Goal: Task Accomplishment & Management: Manage account settings

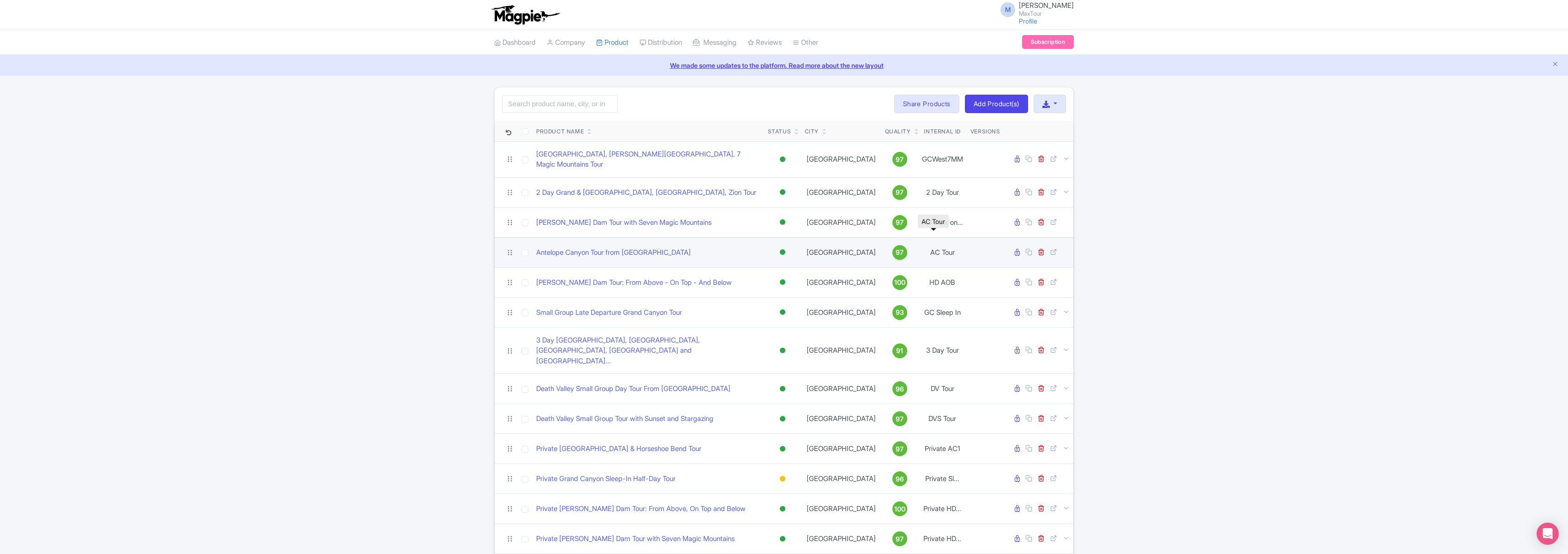
scroll to position [101, 0]
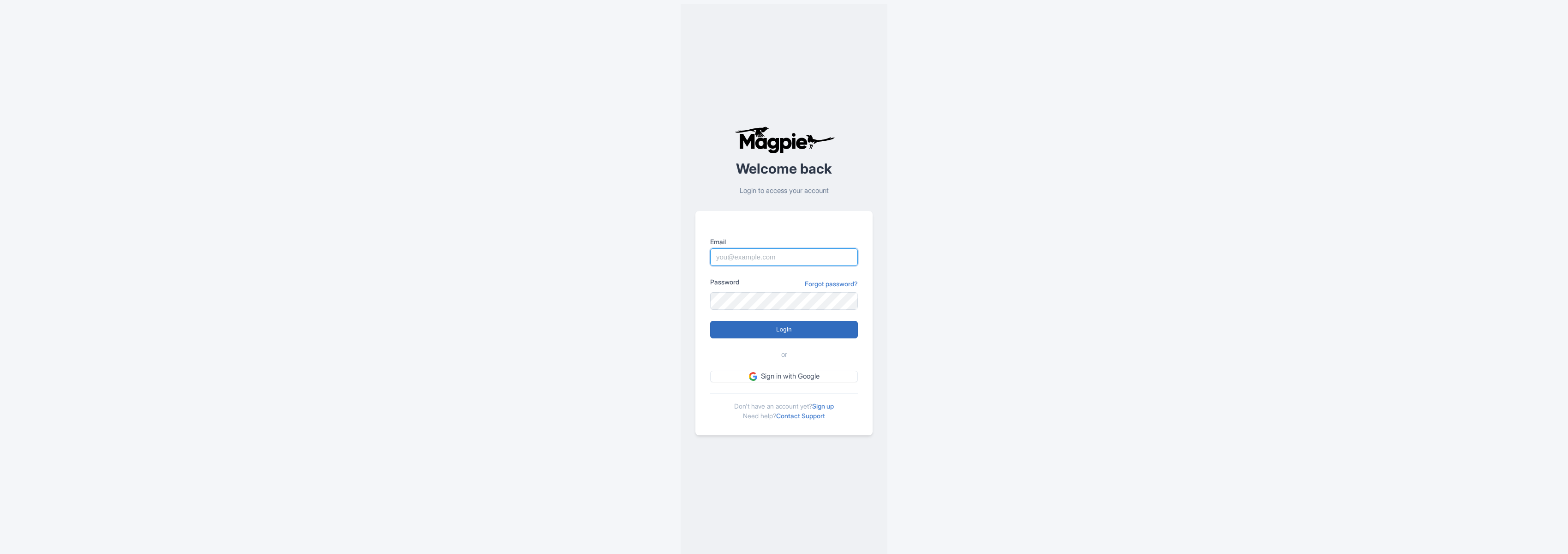
type input "marko@maxtour.co"
click at [782, 330] on input "Login" at bounding box center [784, 329] width 148 height 18
type input "Logging in..."
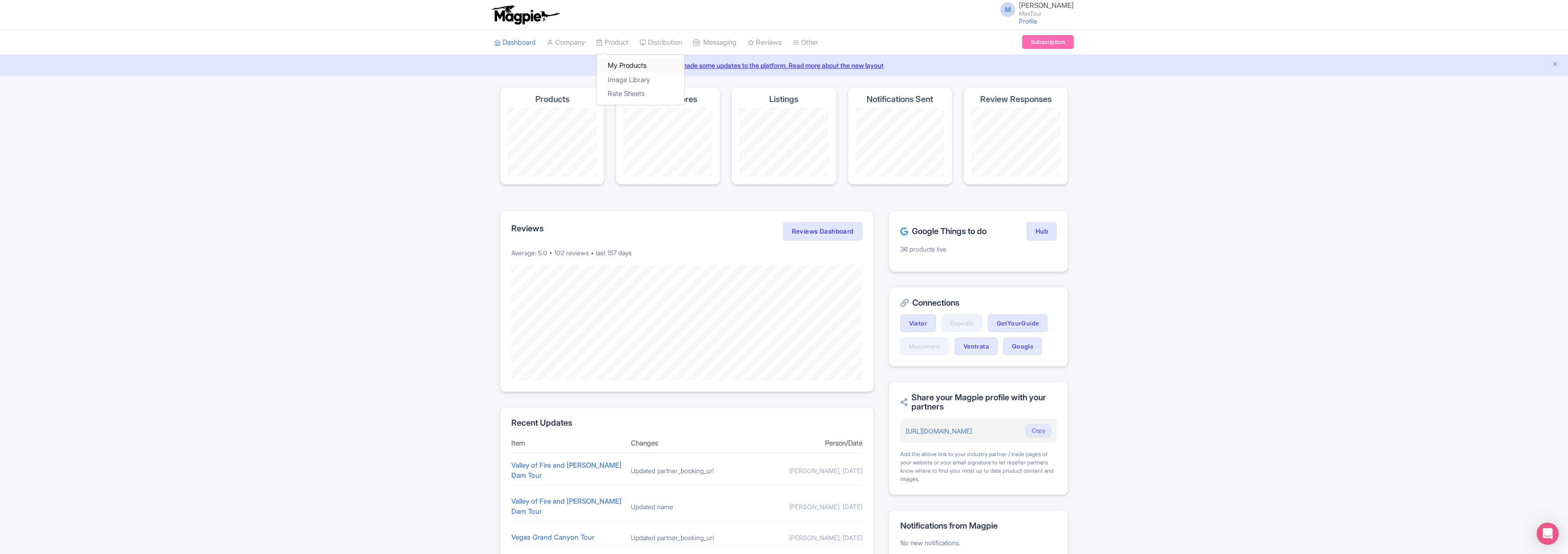
click at [628, 66] on link "My Products" at bounding box center [640, 66] width 88 height 14
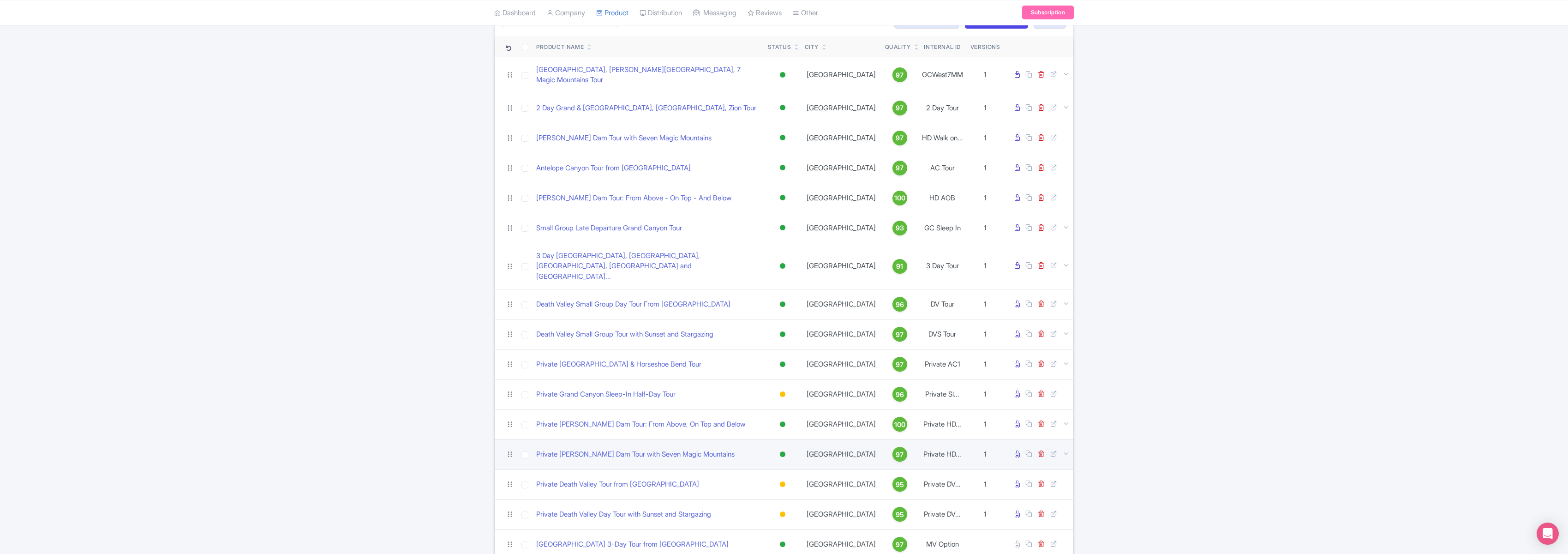
scroll to position [288, 0]
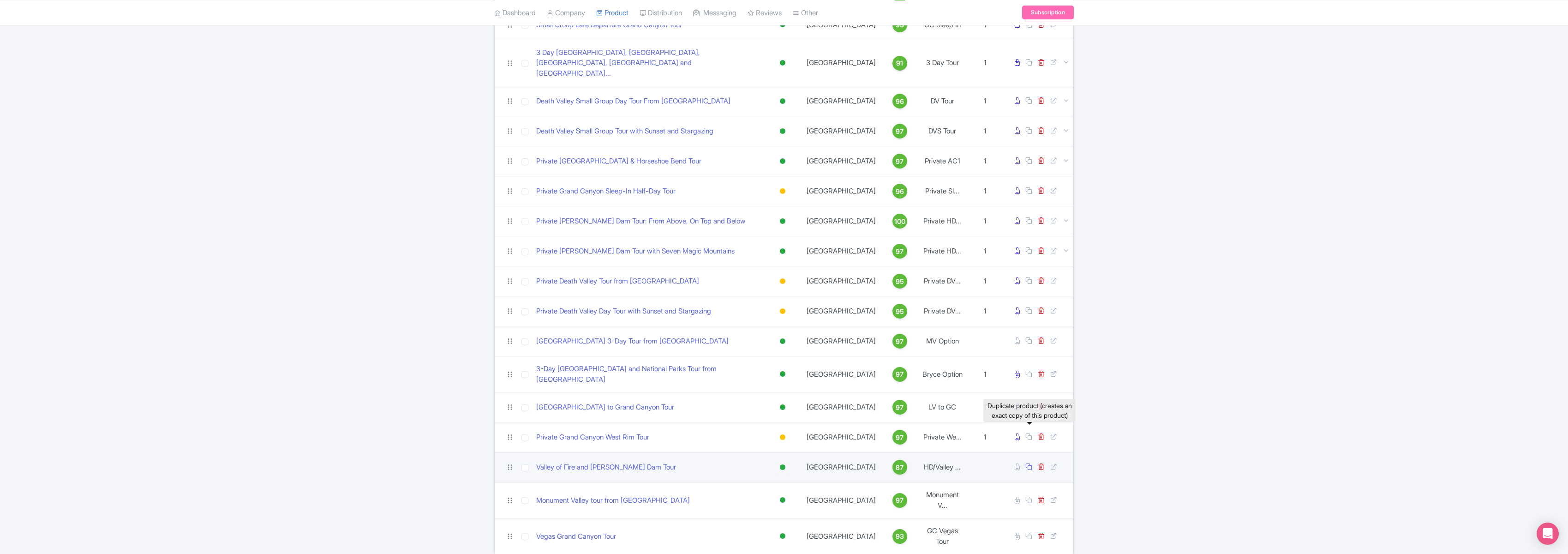
click at [1028, 463] on icon at bounding box center [1029, 466] width 7 height 7
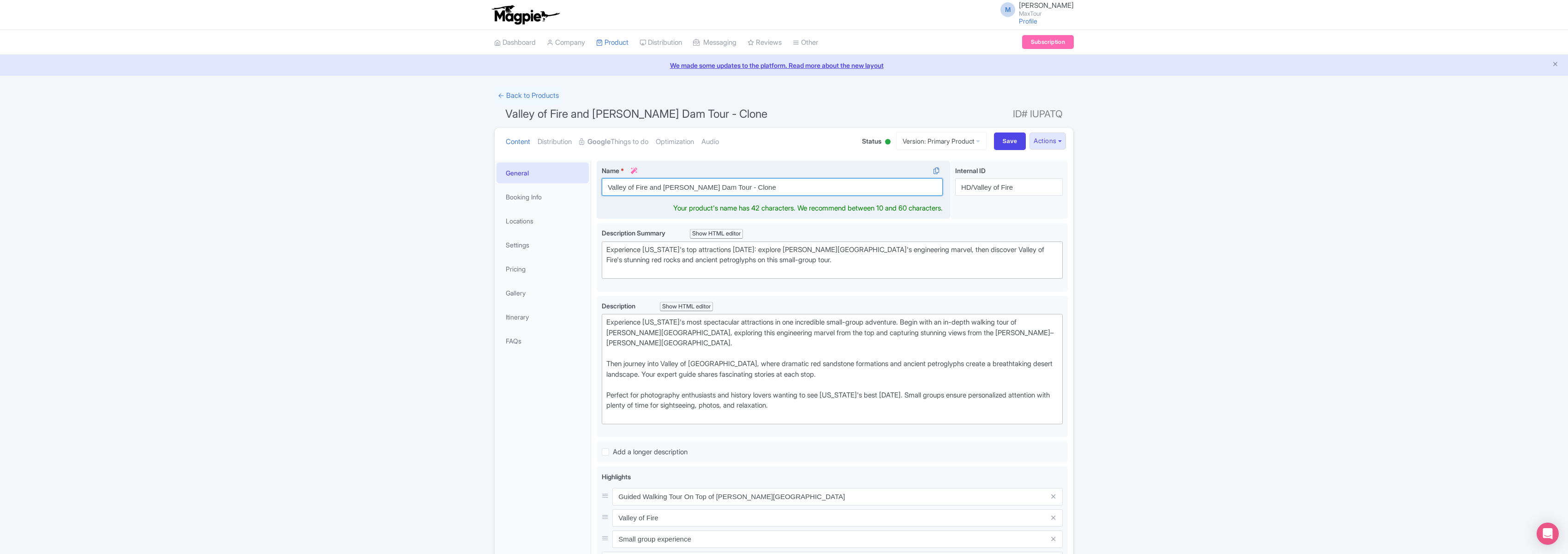
drag, startPoint x: 747, startPoint y: 188, endPoint x: 650, endPoint y: 190, distance: 97.0
click at [650, 190] on input "Valley of Fire and Hoover Dam Tour - Clone" at bounding box center [772, 186] width 341 height 18
type input "Valley of Fire State Park Tour"
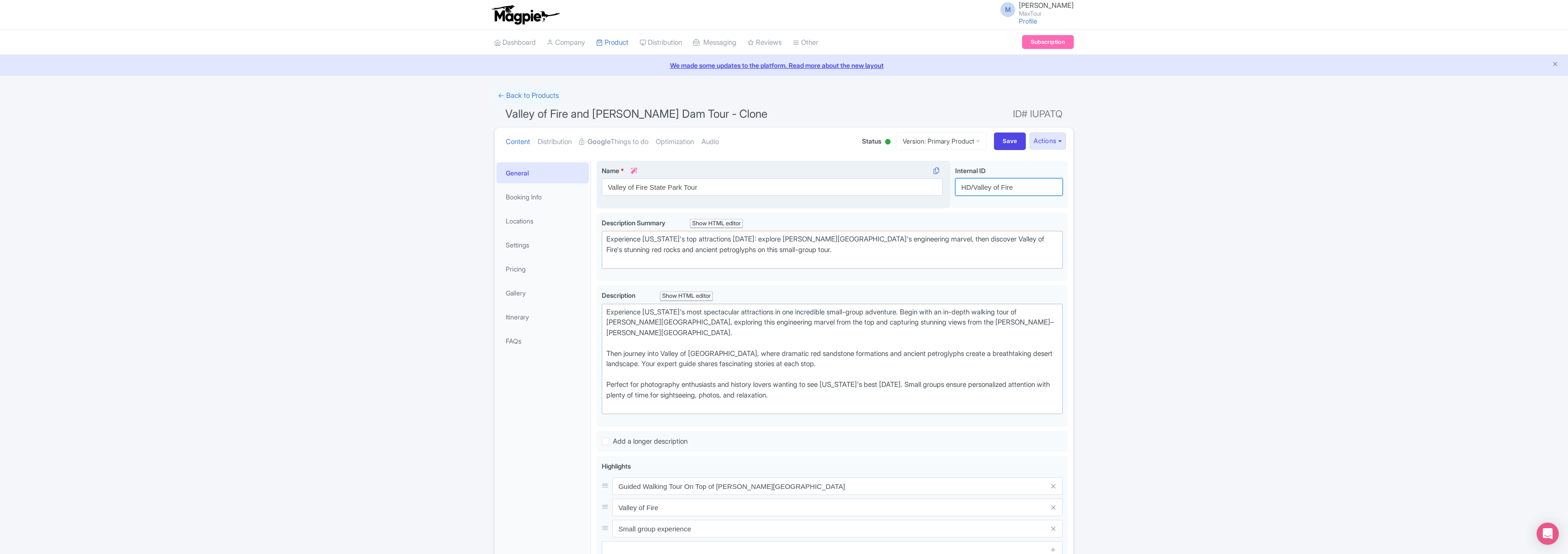
drag, startPoint x: 1022, startPoint y: 186, endPoint x: 895, endPoint y: 185, distance: 127.0
click at [895, 184] on div "Valley of Fire and Hoover Dam Tour - Clone Name * i Valley of Fire State Park T…" at bounding box center [832, 186] width 471 height 52
type input "Valley of Fire Tour"
click at [1008, 140] on input "Save" at bounding box center [1010, 141] width 32 height 18
type input "Saving..."
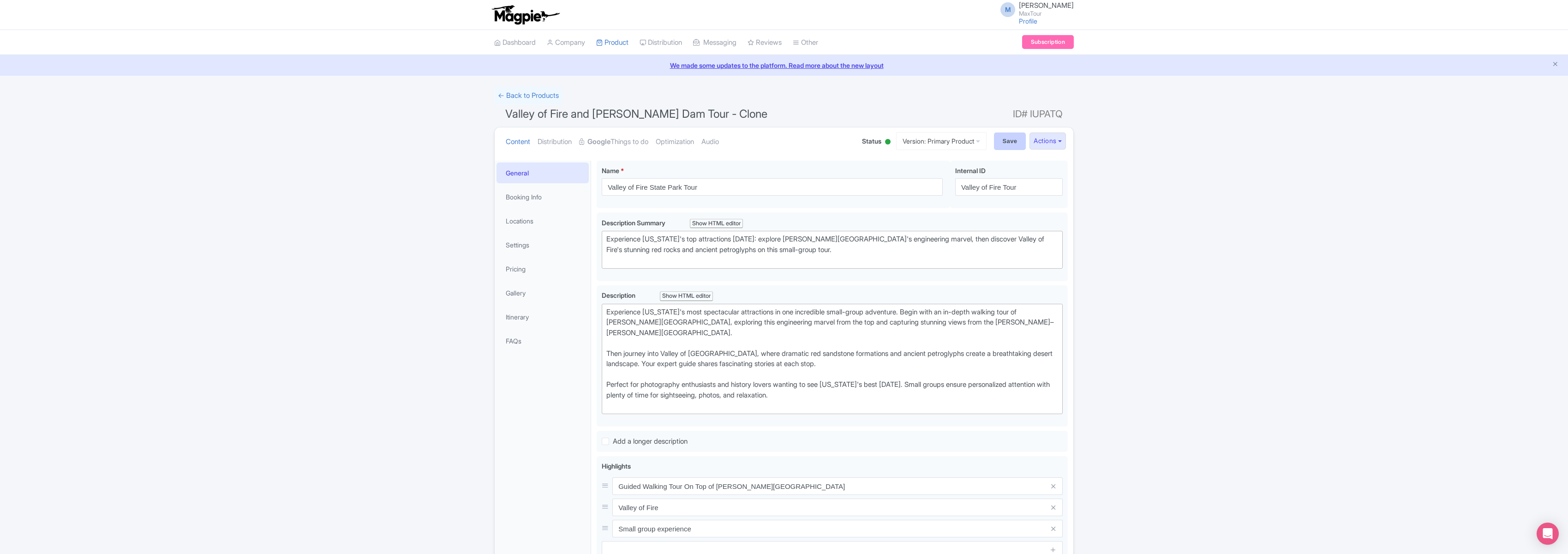
type input "Saving..."
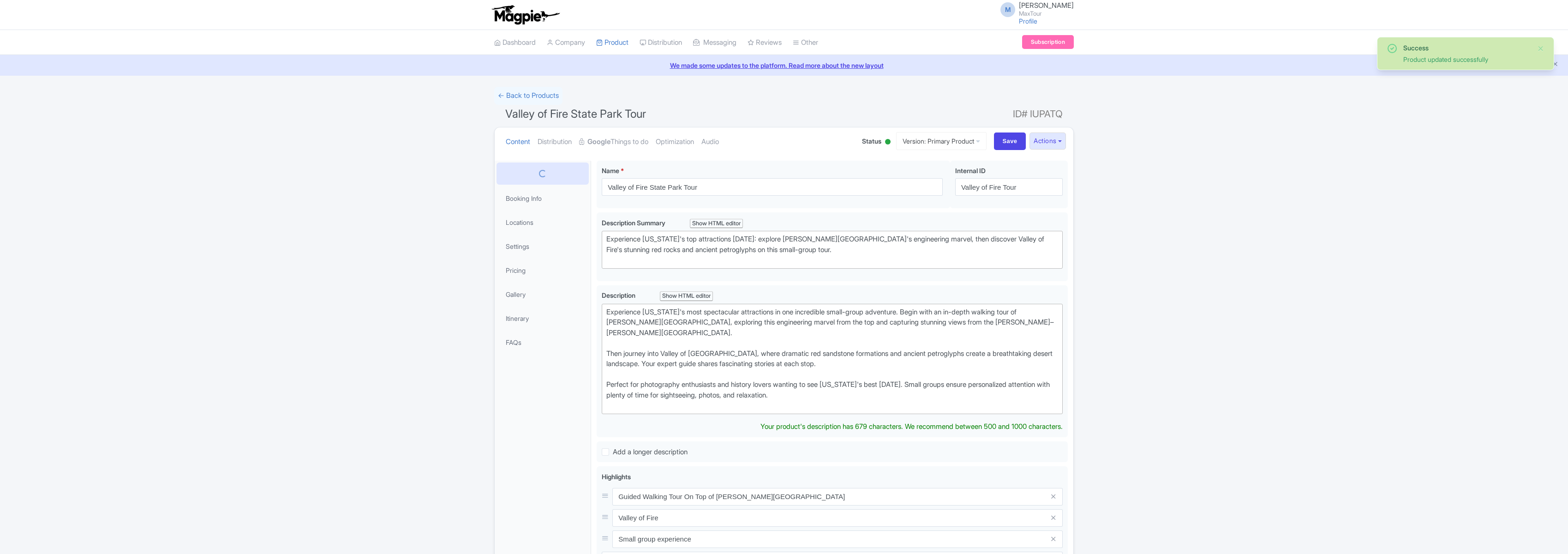
scroll to position [161, 0]
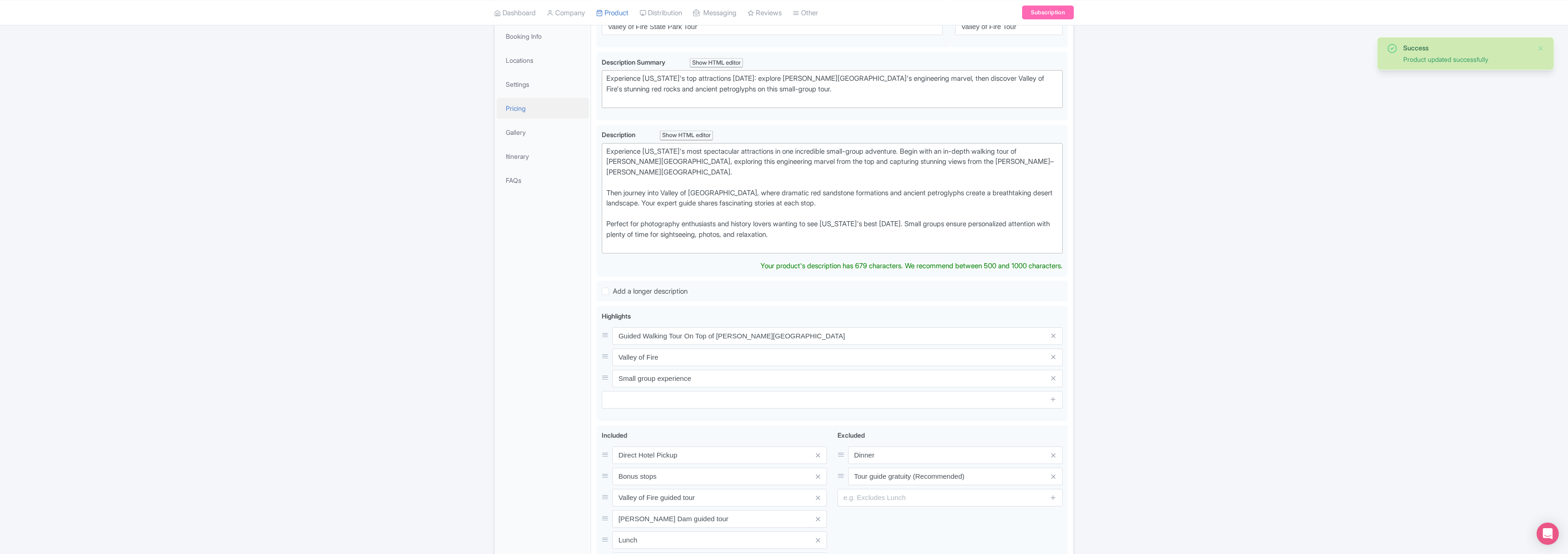
click at [518, 105] on link "Pricing" at bounding box center [543, 108] width 93 height 20
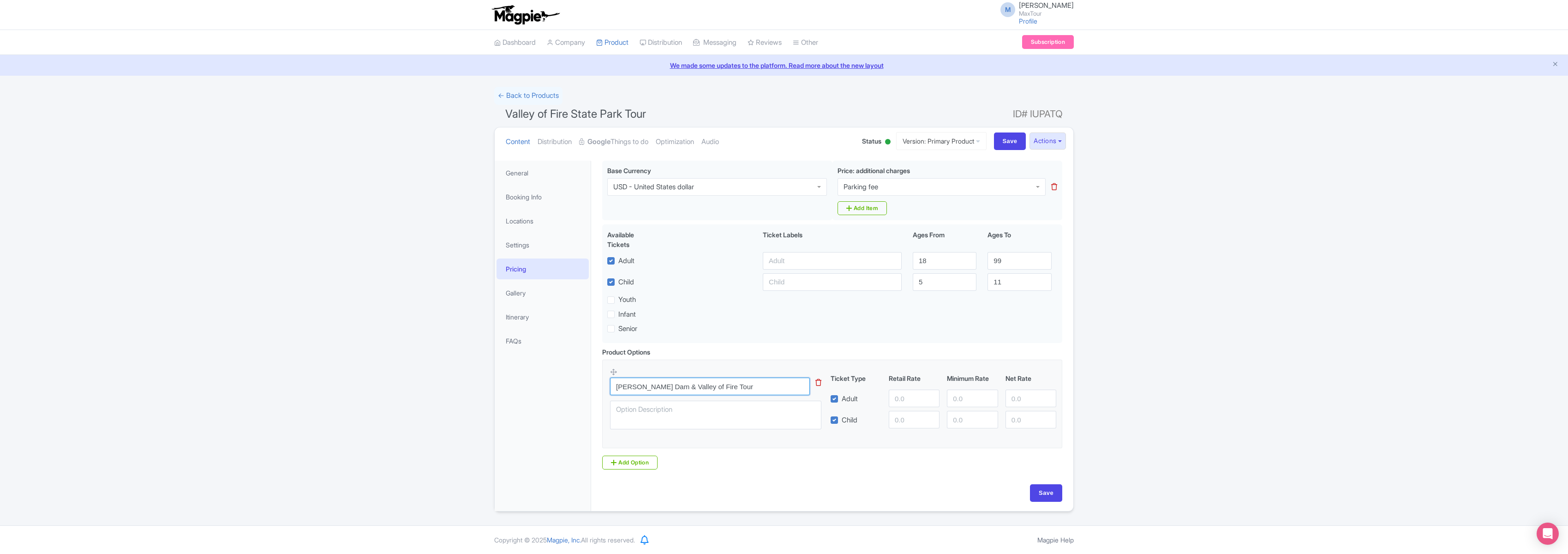
drag, startPoint x: 724, startPoint y: 386, endPoint x: 550, endPoint y: 382, distance: 174.0
click at [552, 381] on div "General Booking Info Locations Settings Pricing Gallery Itinerary FAQs Valley o…" at bounding box center [784, 333] width 579 height 356
type input "Valley of Fire State Park Tour"
click at [912, 400] on input "number" at bounding box center [914, 398] width 51 height 18
type input "119"
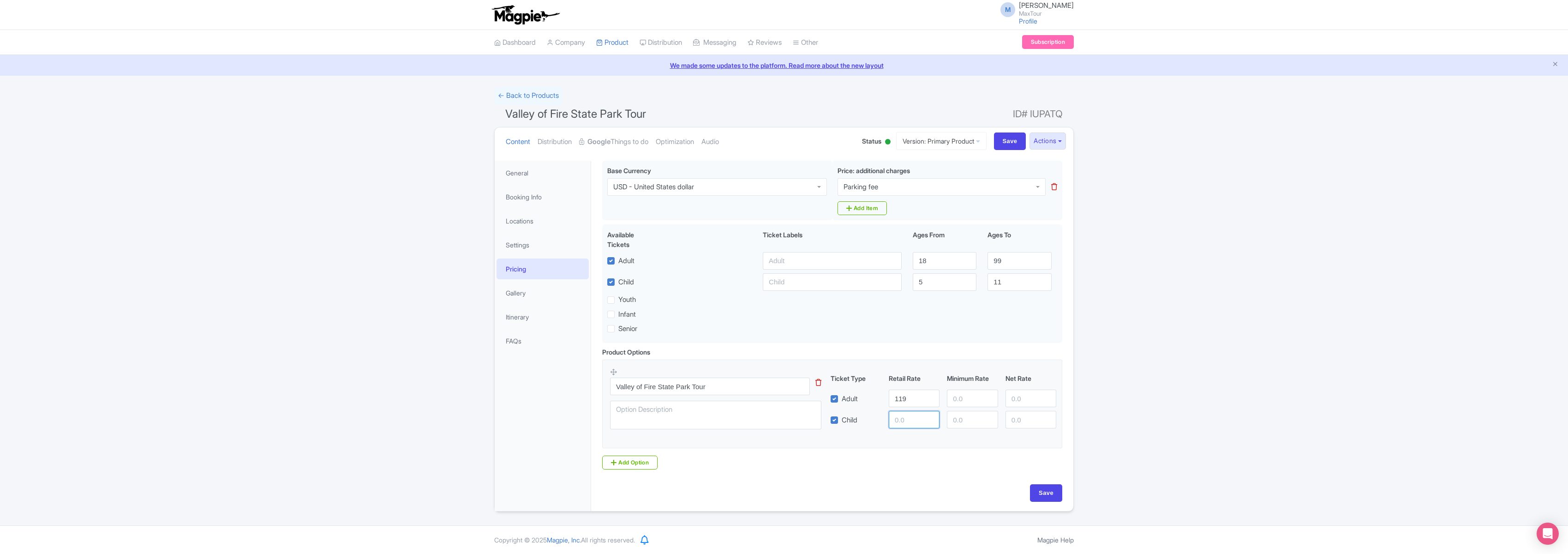
click at [910, 422] on input "number" at bounding box center [914, 420] width 51 height 18
type input "119"
click at [1054, 495] on input "Save" at bounding box center [1046, 493] width 32 height 18
type input "Saving..."
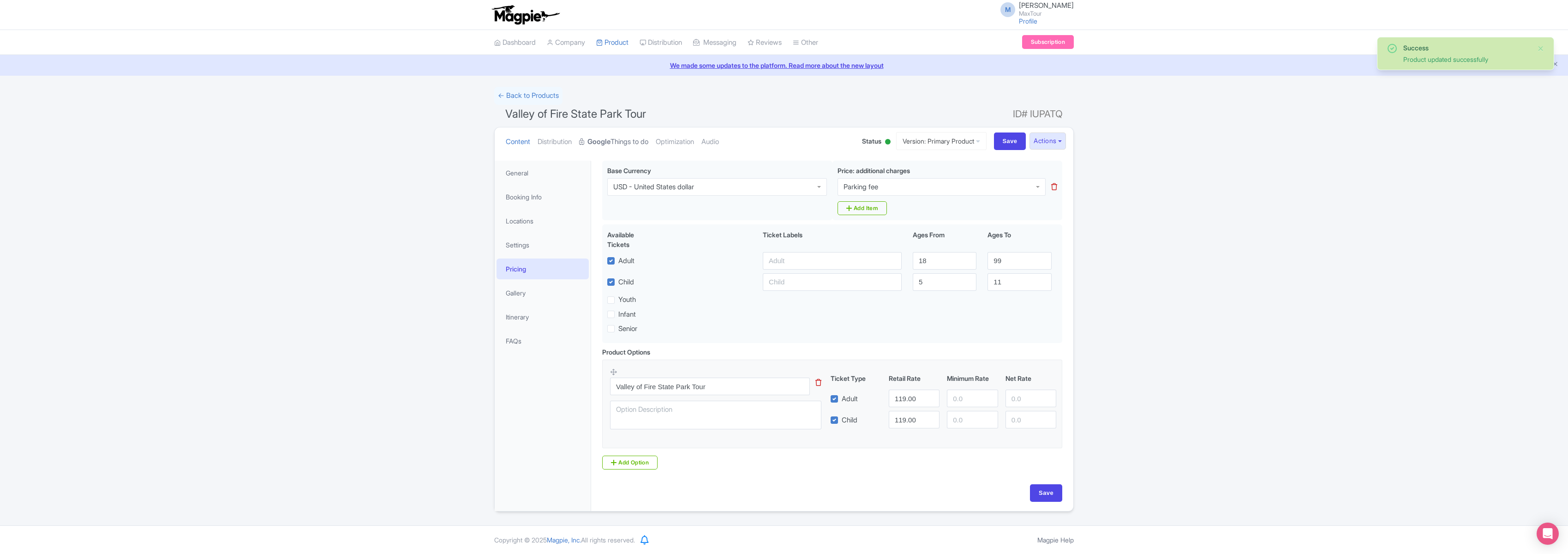
click at [617, 141] on link "Google Things to do" at bounding box center [613, 142] width 69 height 29
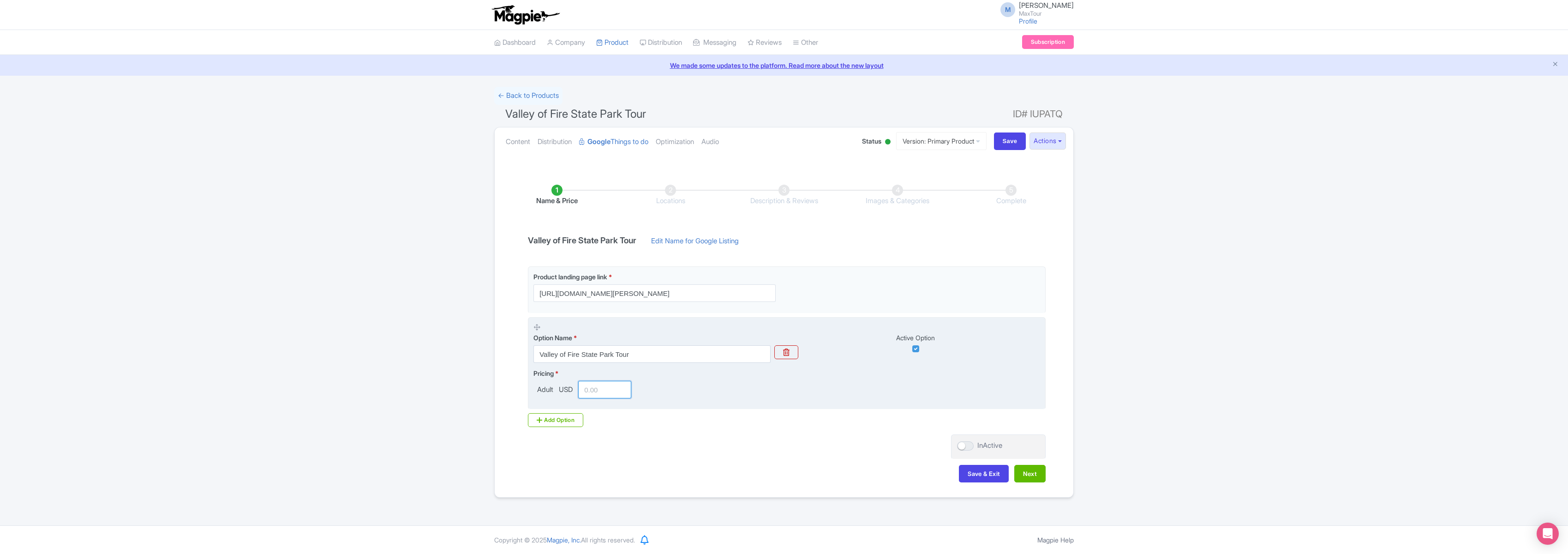
click at [601, 386] on input "number" at bounding box center [605, 390] width 53 height 18
type input "119"
click at [707, 407] on fieldset "Option Name * Valley of Fire State Park Tour Active Option Pricing * Adult USD …" at bounding box center [787, 363] width 518 height 93
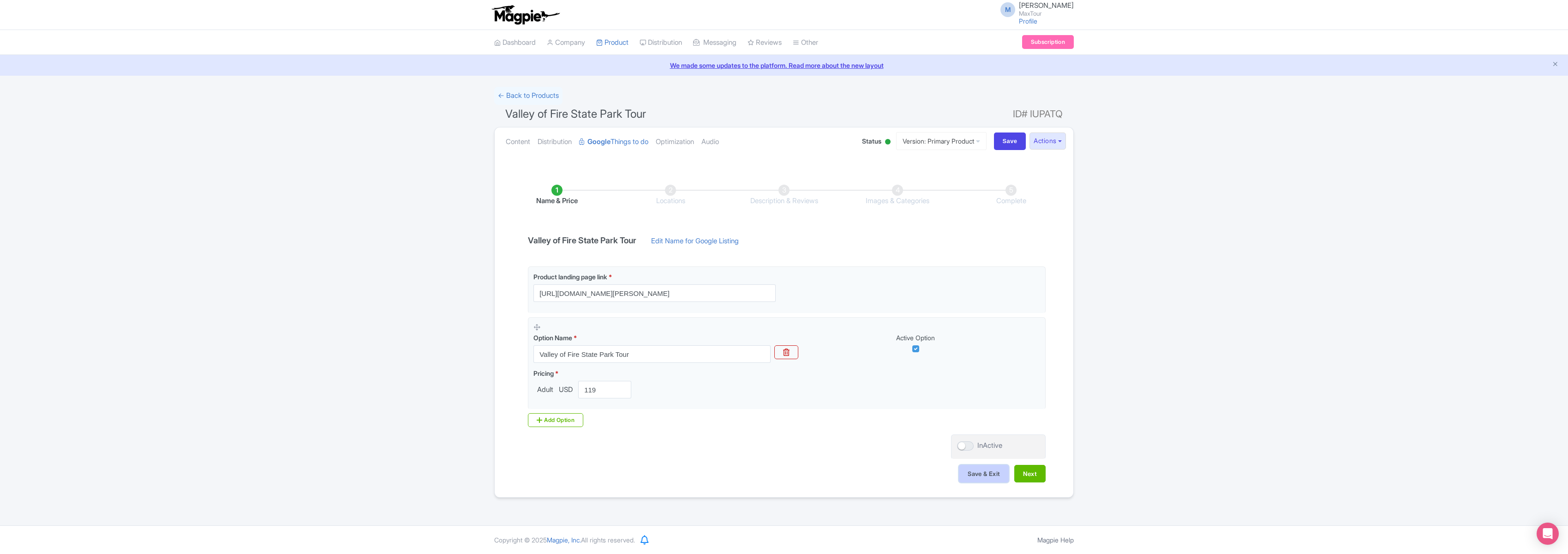
click at [980, 471] on button "Save & Exit" at bounding box center [984, 474] width 50 height 18
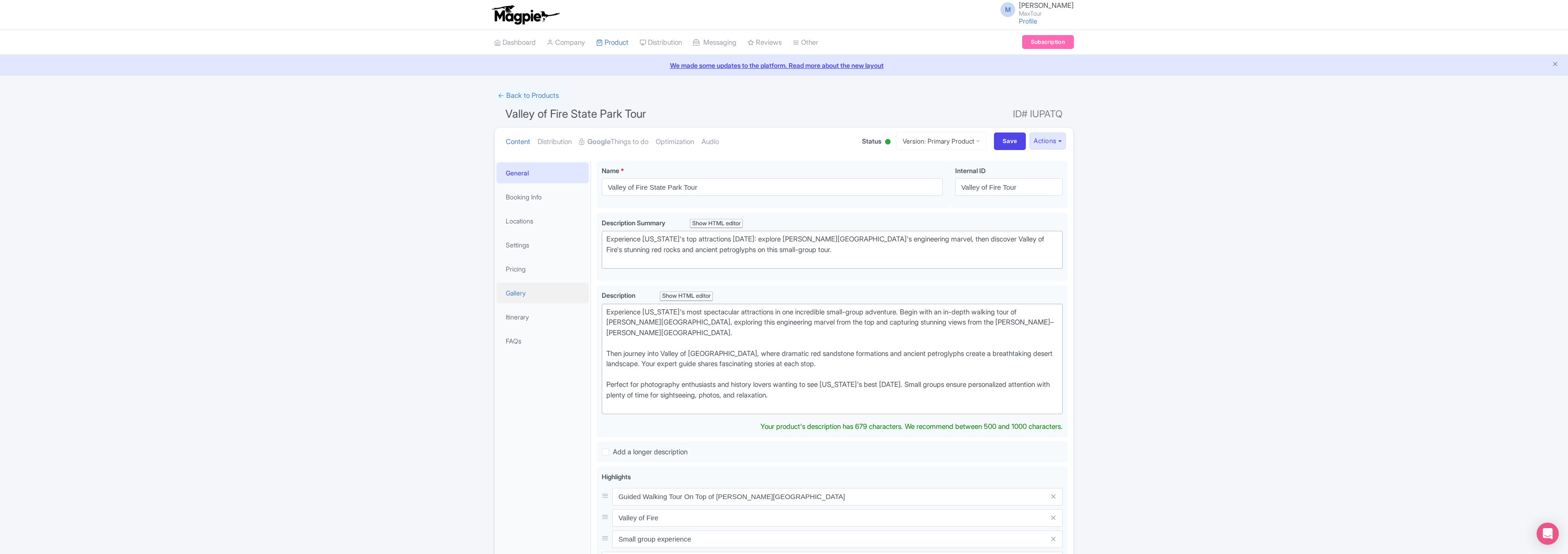
click at [513, 294] on link "Gallery" at bounding box center [543, 293] width 93 height 20
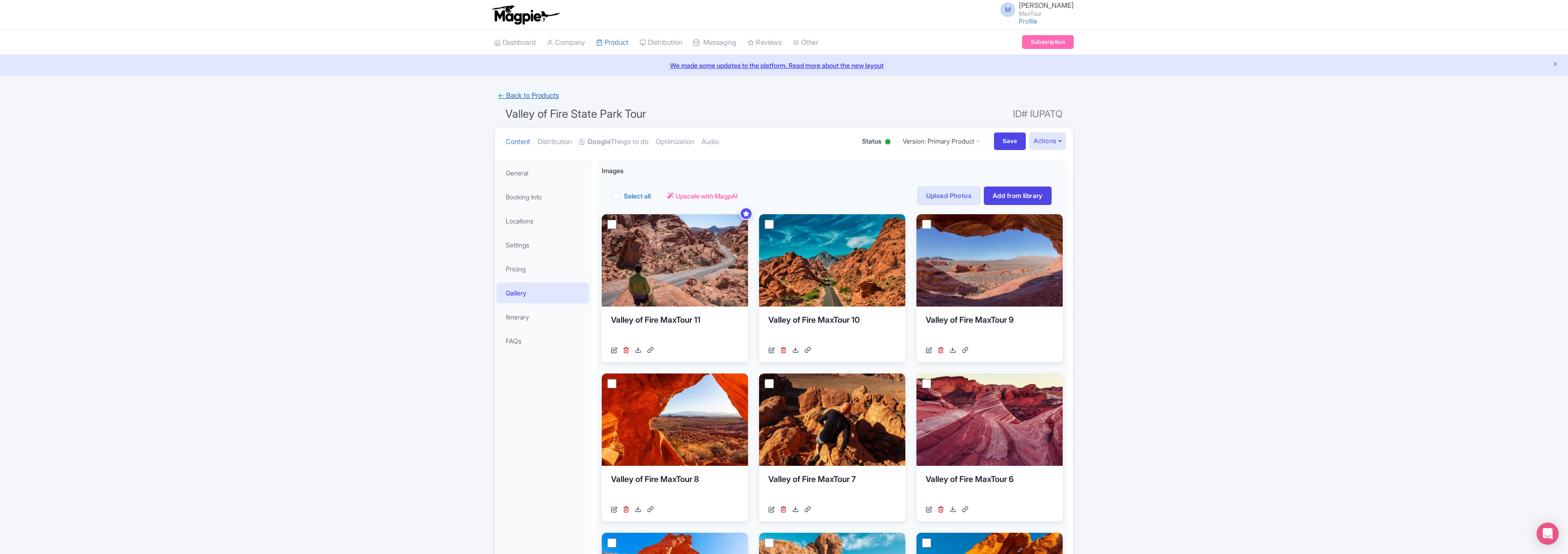
click at [540, 95] on link "← Back to Products" at bounding box center [528, 95] width 68 height 18
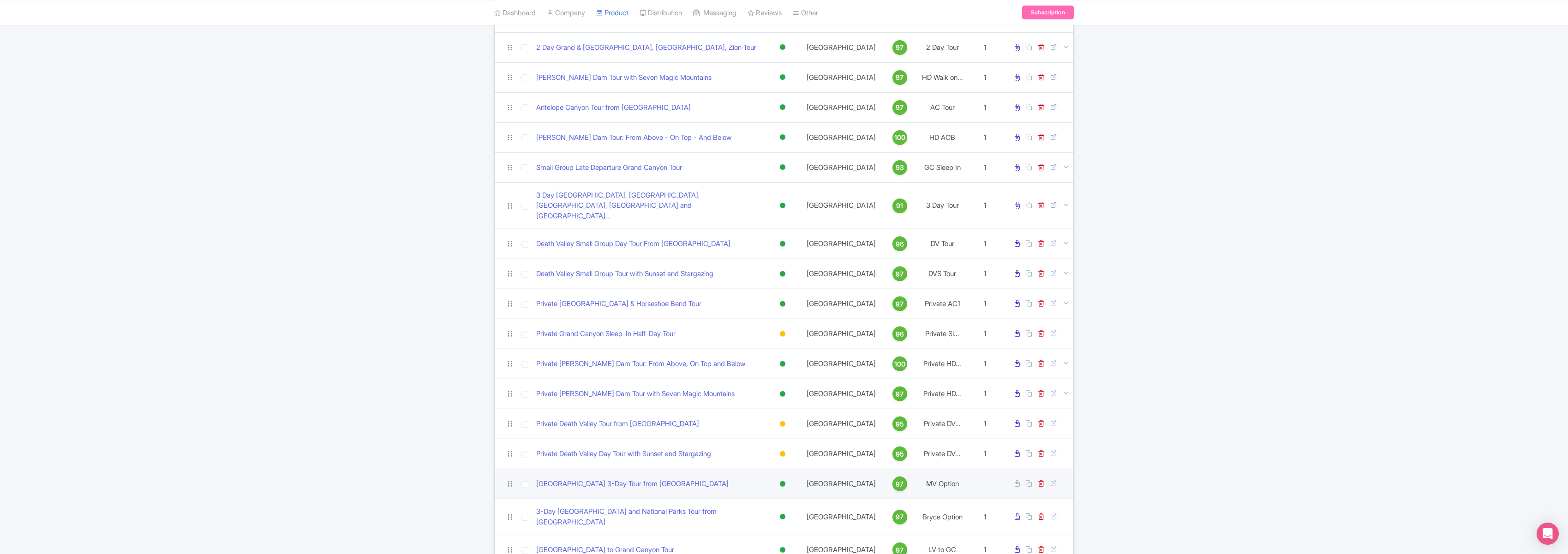
scroll to position [317, 0]
